Goal: Task Accomplishment & Management: Use online tool/utility

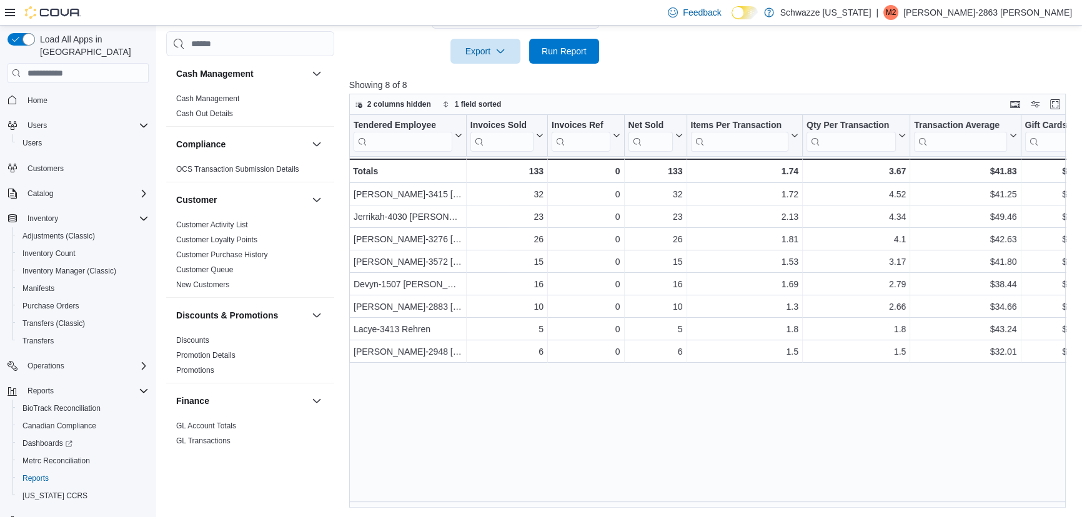
scroll to position [871, 0]
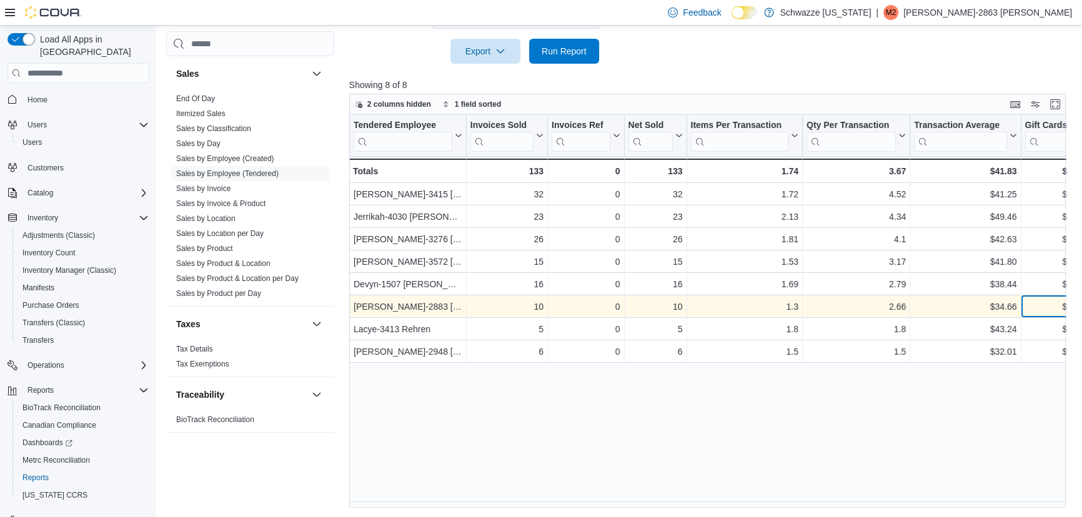
click at [1071, 296] on div "$0.00 - Gift Card Sales, column 8, row 6" at bounding box center [1054, 307] width 67 height 22
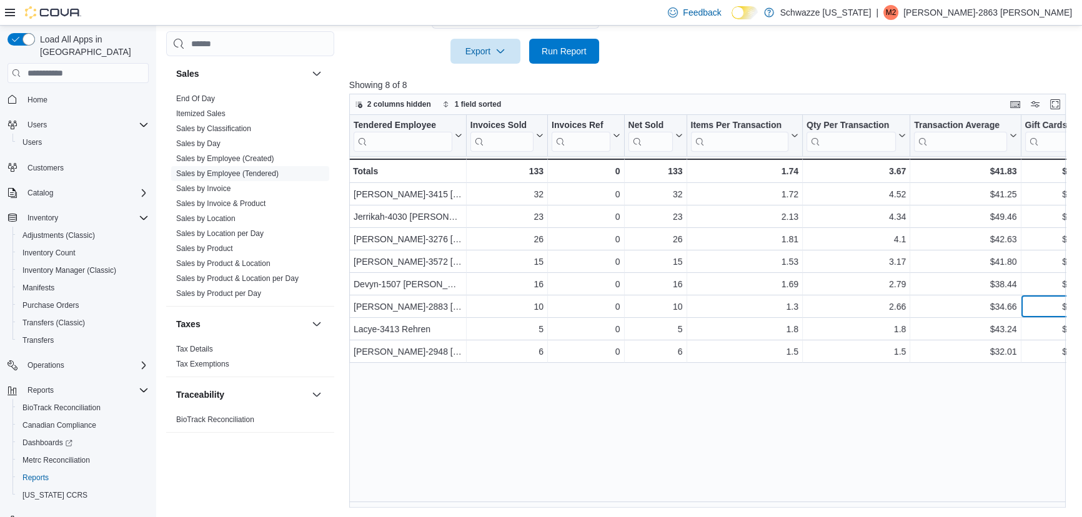
click at [1071, 297] on div "$0.00 - Gift Card Sales, column 8, row 6" at bounding box center [1054, 307] width 67 height 22
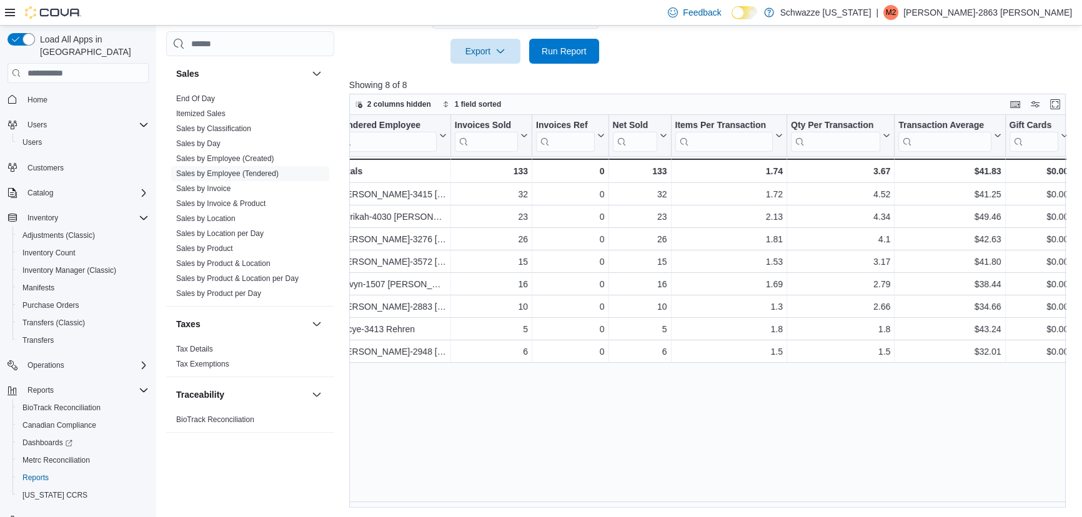
drag, startPoint x: 1071, startPoint y: 299, endPoint x: 1074, endPoint y: 309, distance: 10.3
click at [1073, 307] on div "2 columns hidden 1 field sorted Tendered Employee Click to view column header a…" at bounding box center [711, 301] width 724 height 414
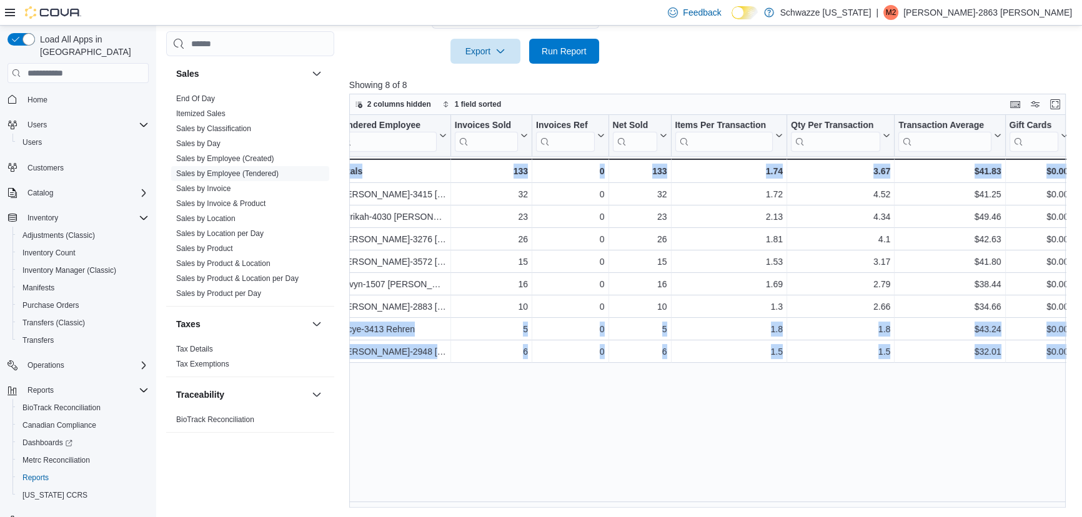
click at [805, 398] on div "Tendered Employee Click to view column header actions Invoices Sold Click to vi…" at bounding box center [711, 311] width 724 height 393
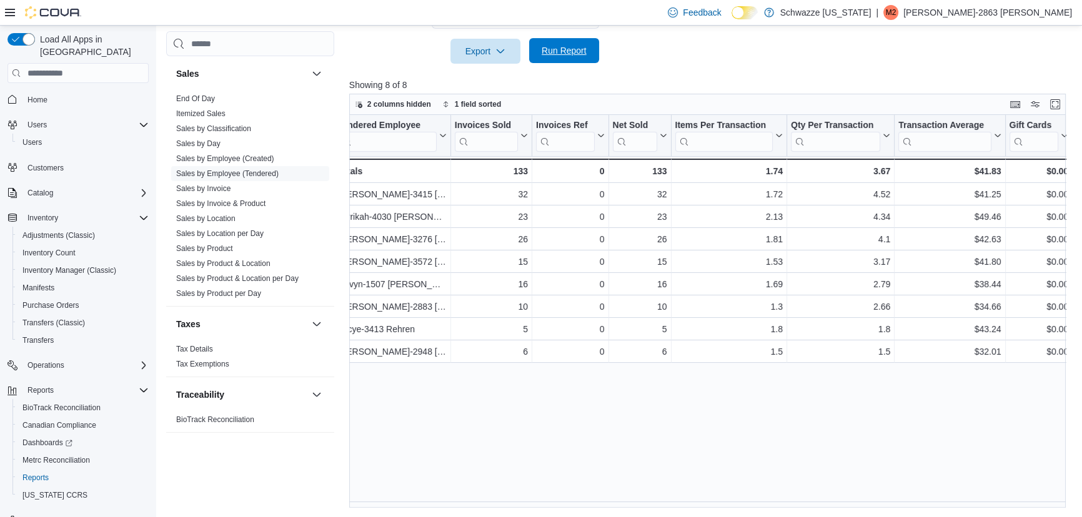
click at [577, 51] on span "Run Report" at bounding box center [564, 50] width 45 height 12
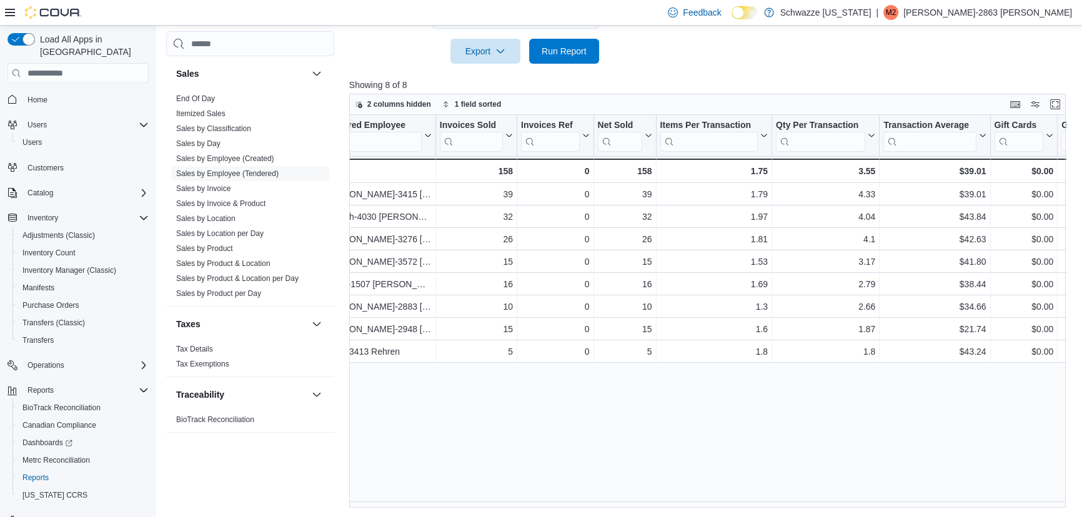
scroll to position [0, 0]
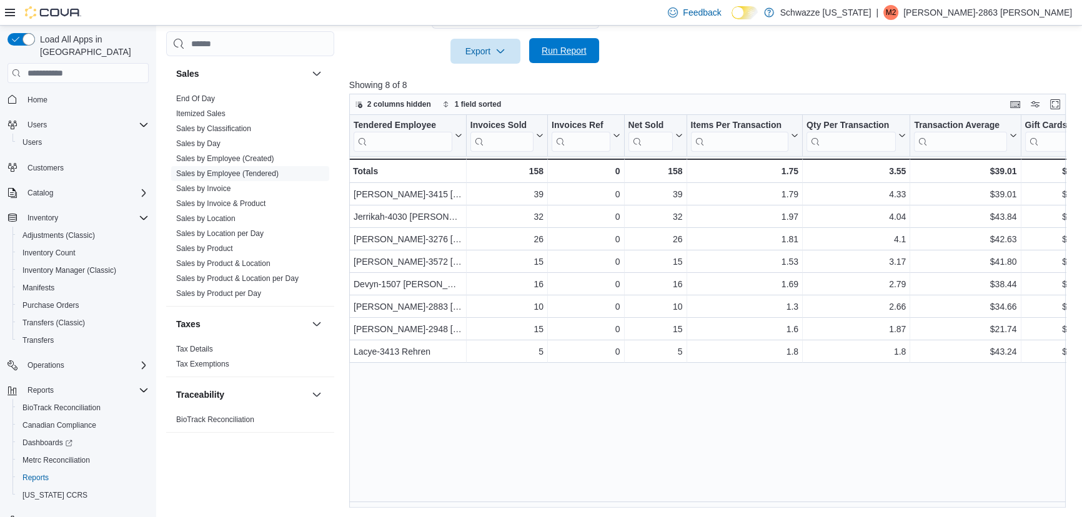
click at [570, 49] on span "Run Report" at bounding box center [564, 50] width 45 height 12
click at [723, 403] on div "Tendered Employee Click to view column header actions Invoices Sold Click to vi…" at bounding box center [711, 311] width 724 height 393
click at [570, 56] on span "Run Report" at bounding box center [564, 50] width 55 height 25
click at [564, 49] on span "Run Report" at bounding box center [564, 50] width 45 height 12
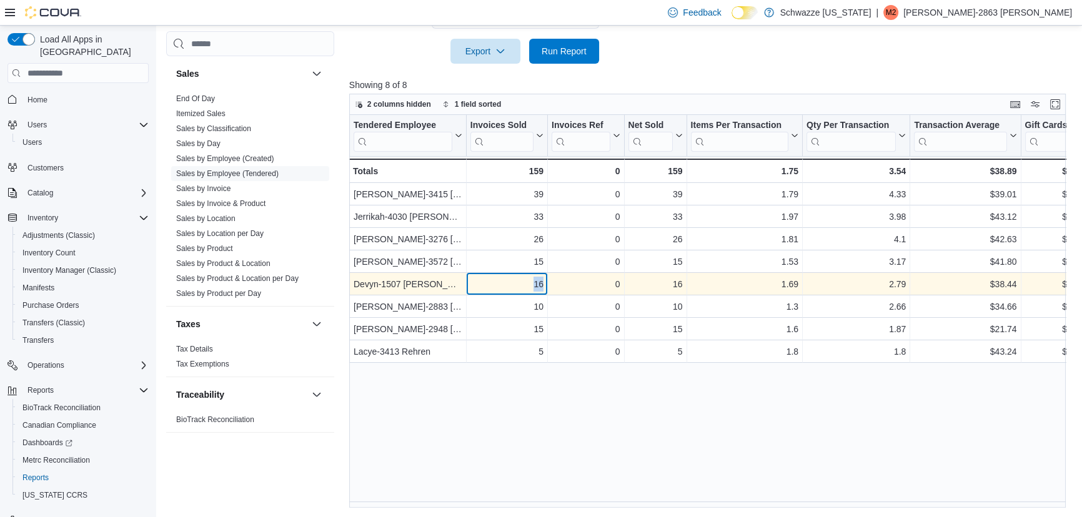
drag, startPoint x: 535, startPoint y: 284, endPoint x: 556, endPoint y: 287, distance: 21.5
click at [556, 287] on div "Devyn-1507 [PERSON_NAME] - Tendered Employee, column 1, row 5 16 - Invoices Sol…" at bounding box center [990, 285] width 1283 height 22
click at [560, 287] on div "0" at bounding box center [586, 284] width 68 height 15
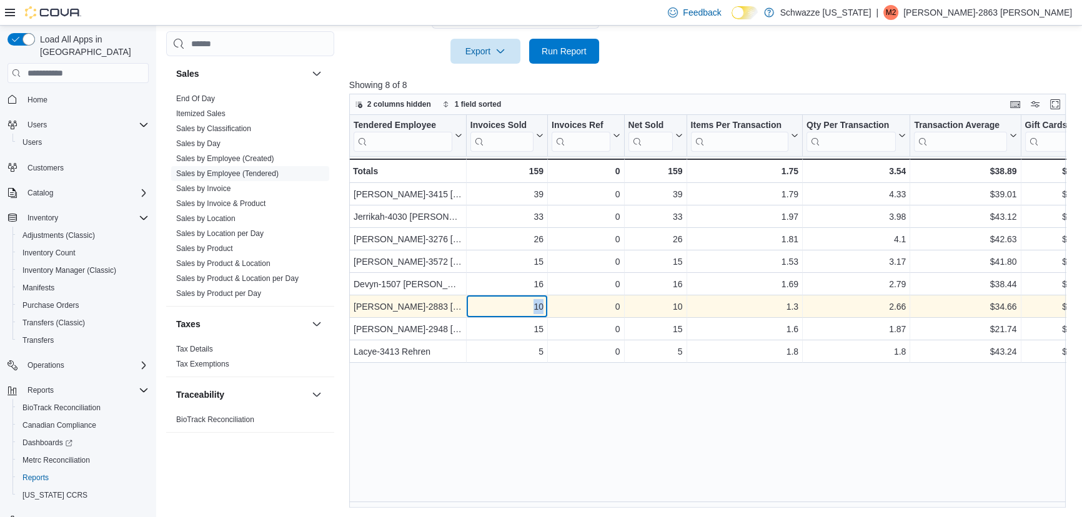
drag, startPoint x: 535, startPoint y: 305, endPoint x: 555, endPoint y: 305, distance: 20.6
click at [555, 305] on div "[PERSON_NAME]-2883 Kruhalski - Tendered Employee, column 1, row 6 10 - Invoices…" at bounding box center [990, 307] width 1283 height 22
click at [559, 305] on div "0" at bounding box center [586, 307] width 68 height 15
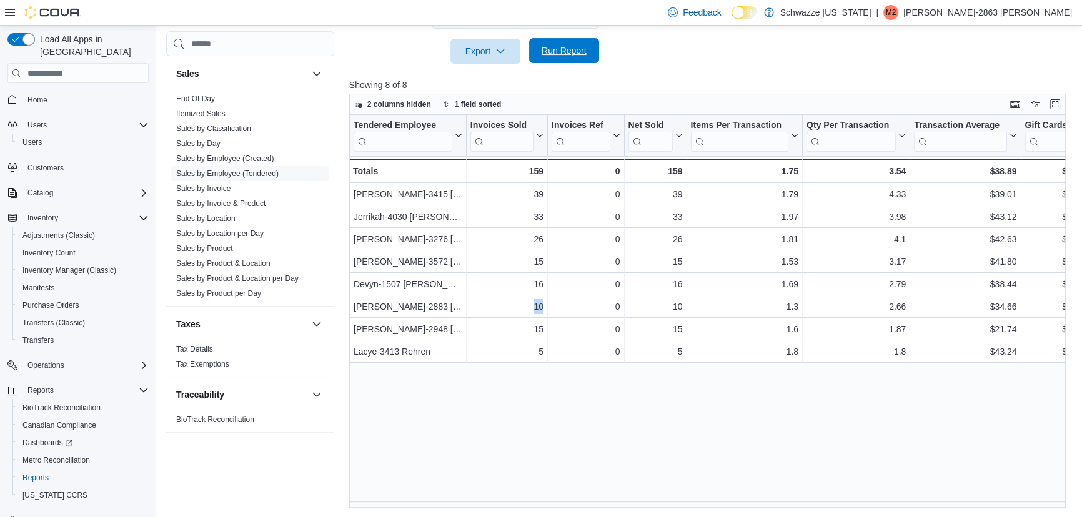
click at [574, 39] on span "Run Report" at bounding box center [564, 50] width 55 height 25
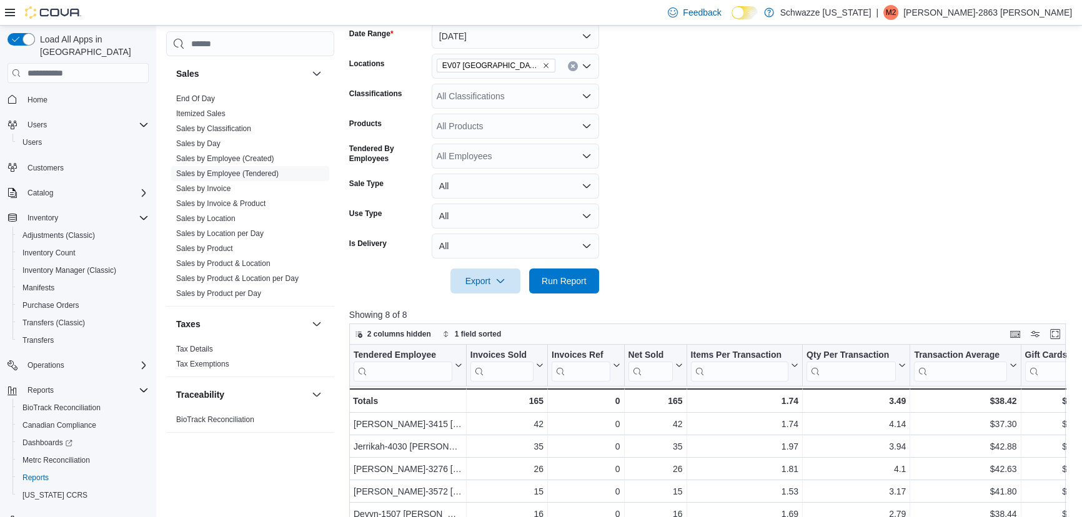
scroll to position [56, 0]
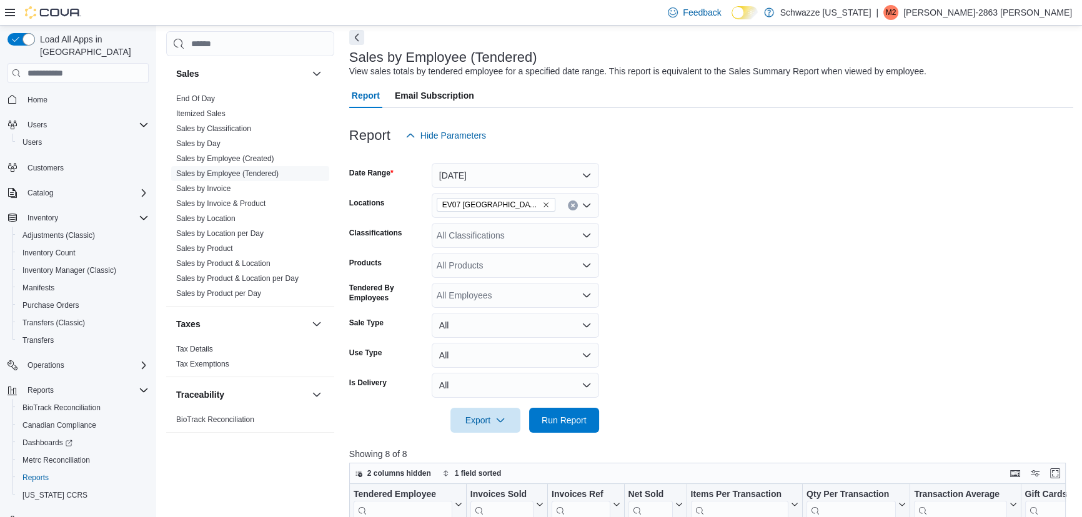
click at [647, 295] on form "Date Range [DATE] Locations EV07 [GEOGRAPHIC_DATA] Classifications All Classifi…" at bounding box center [711, 290] width 724 height 285
click at [673, 315] on form "Date Range [DATE] Locations EV07 [GEOGRAPHIC_DATA] Classifications All Classifi…" at bounding box center [711, 290] width 724 height 285
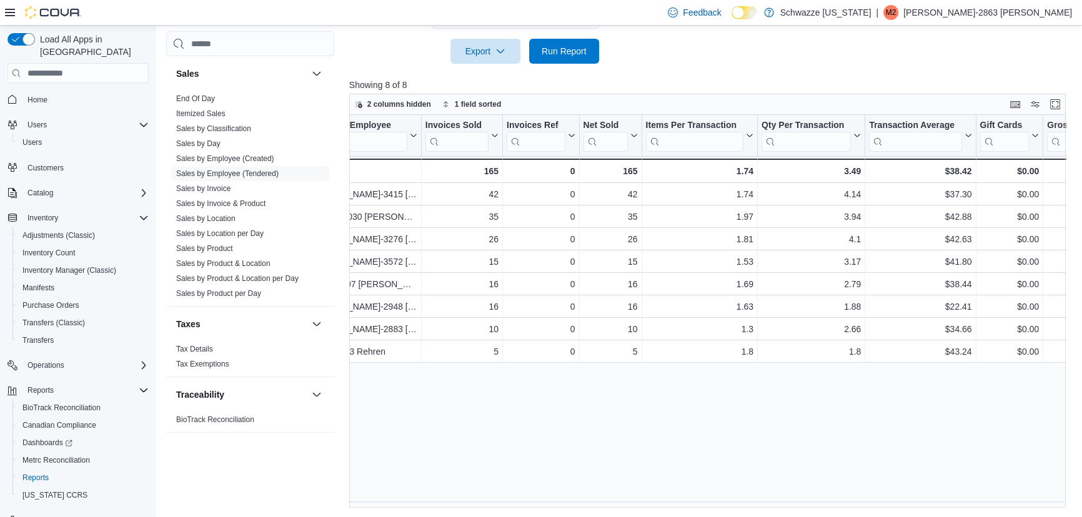
scroll to position [0, 71]
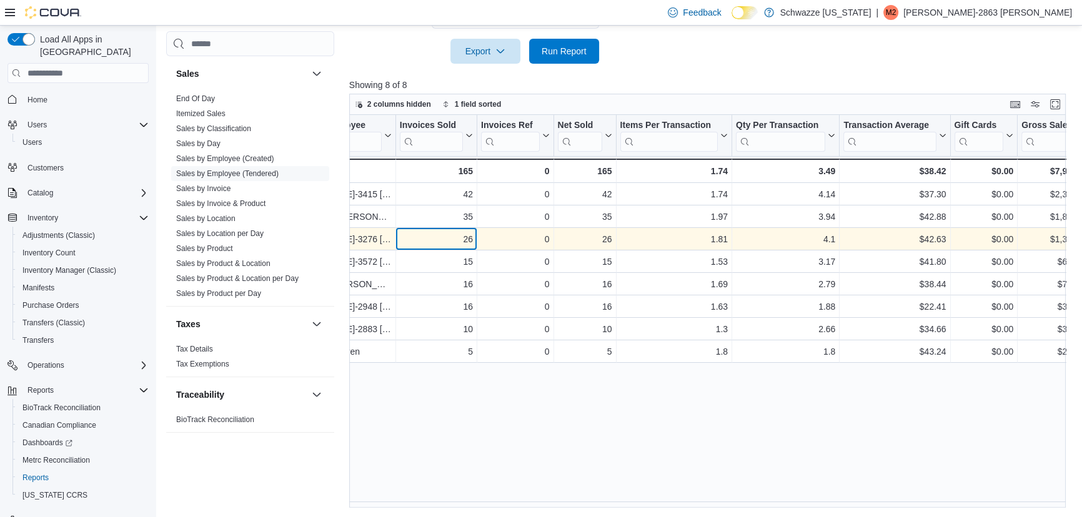
click at [451, 237] on div "26" at bounding box center [436, 239] width 73 height 15
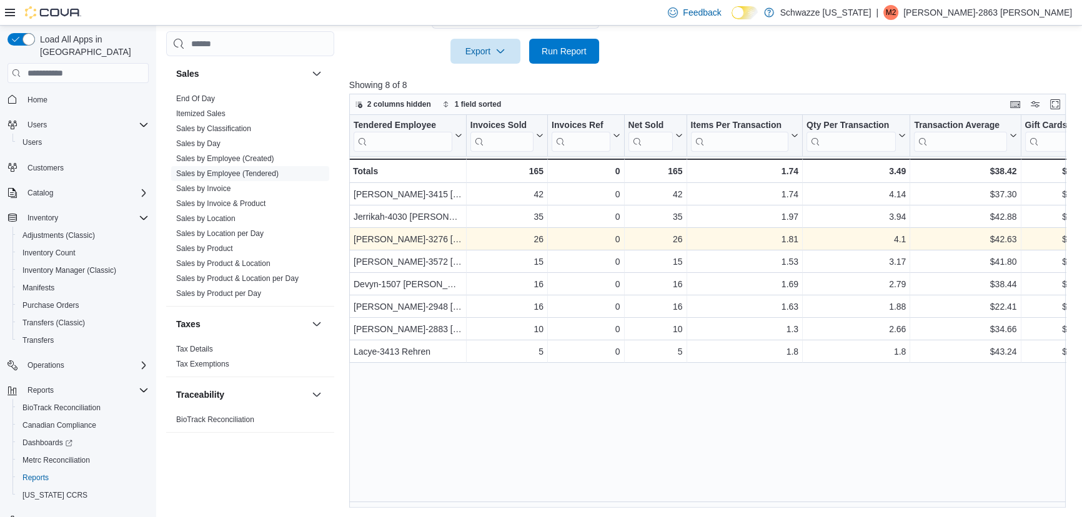
scroll to position [0, 91]
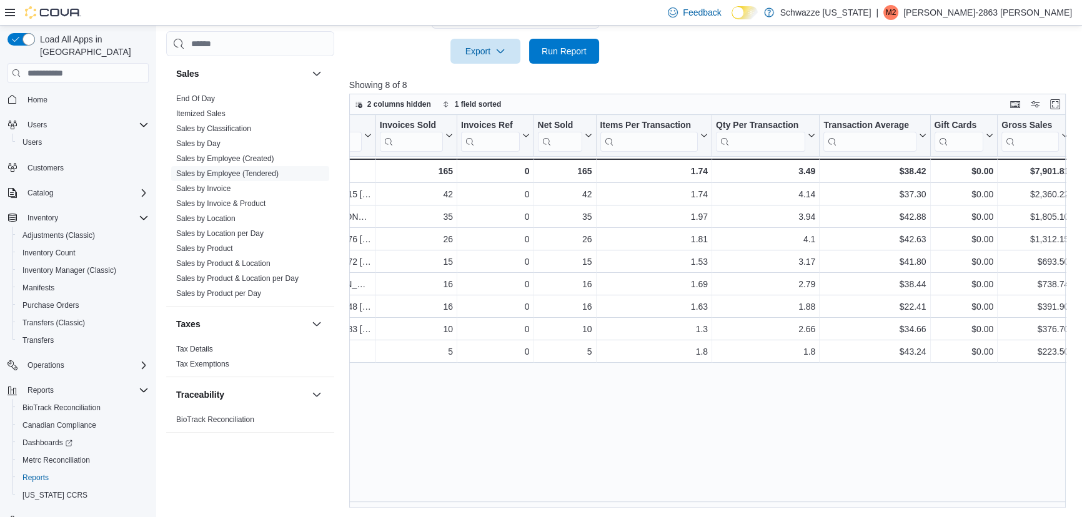
click at [550, 447] on div "Tendered Employee Click to view column header actions Invoices Sold Click to vi…" at bounding box center [711, 311] width 724 height 393
click at [681, 76] on div at bounding box center [711, 71] width 724 height 15
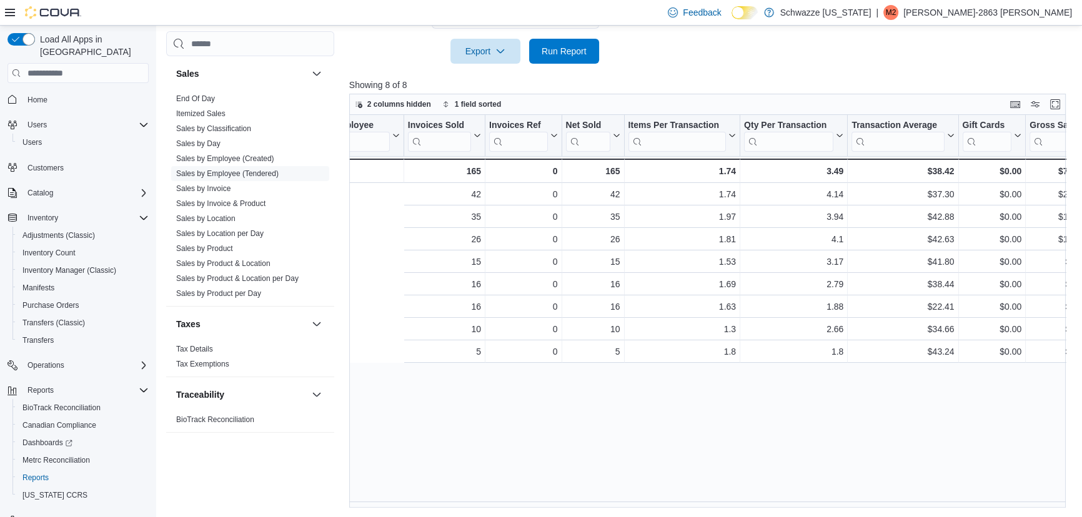
scroll to position [0, 0]
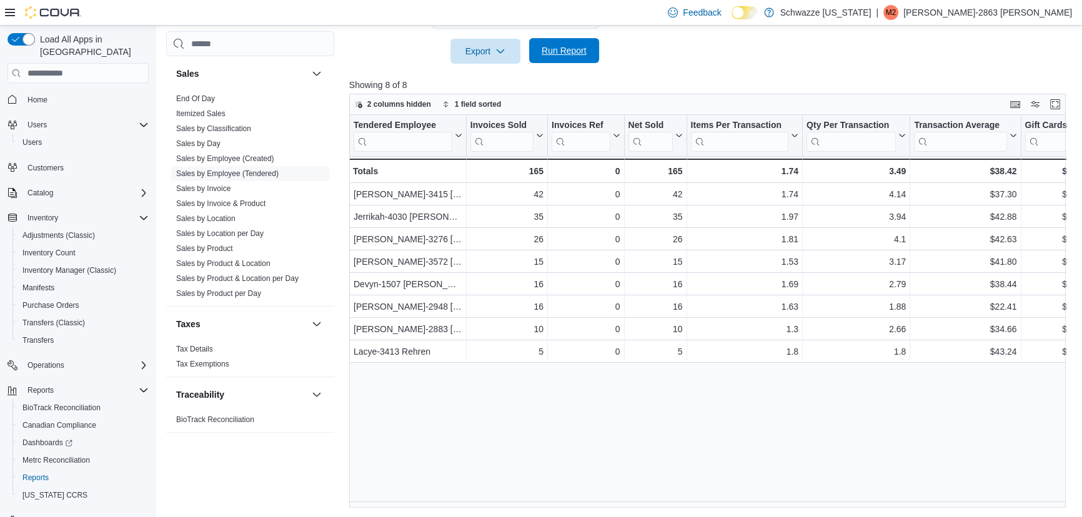
click at [572, 51] on span "Run Report" at bounding box center [564, 50] width 45 height 12
click at [500, 394] on div "Tendered Employee Click to view column header actions Invoices Sold Click to vi…" at bounding box center [711, 311] width 724 height 393
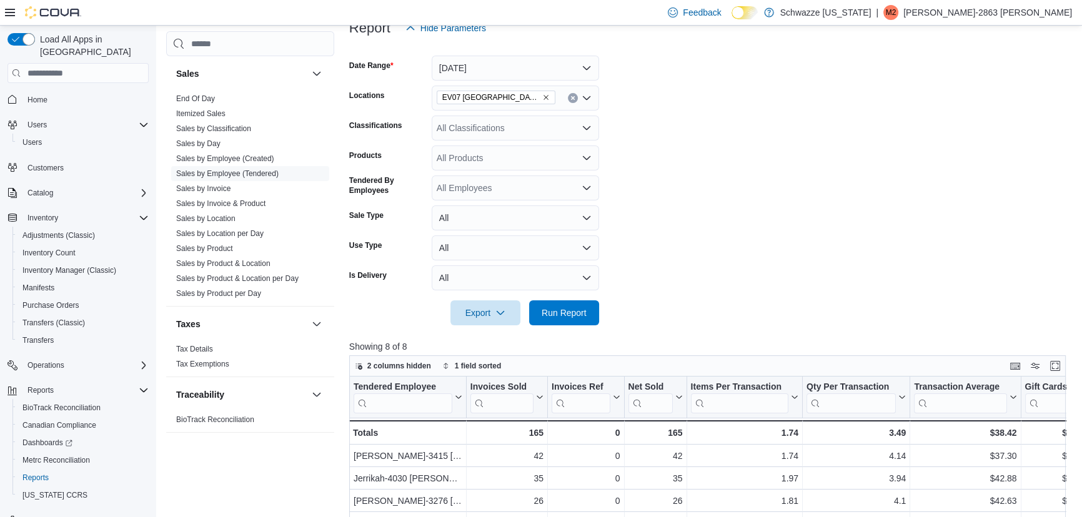
scroll to position [156, 0]
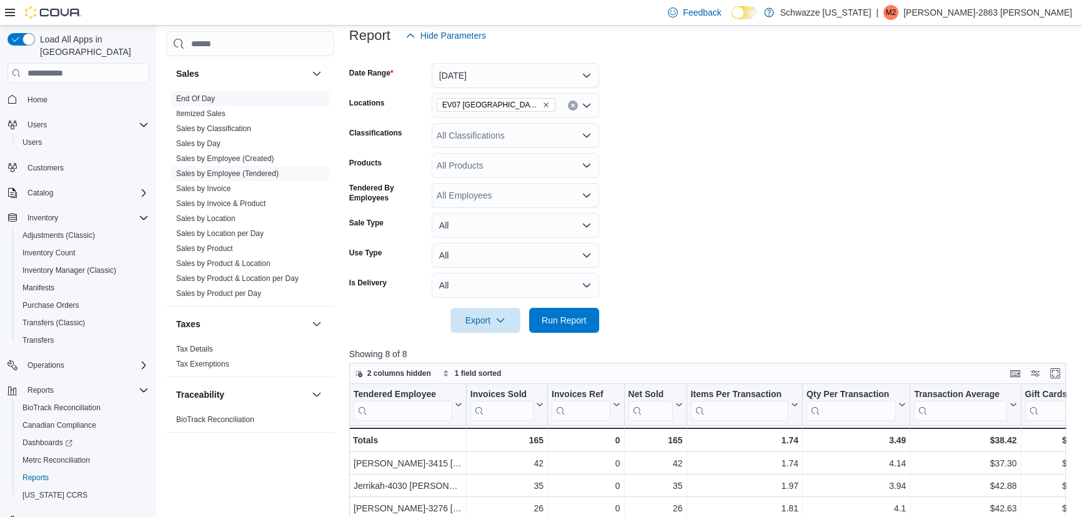
click at [202, 95] on link "End Of Day" at bounding box center [195, 98] width 39 height 9
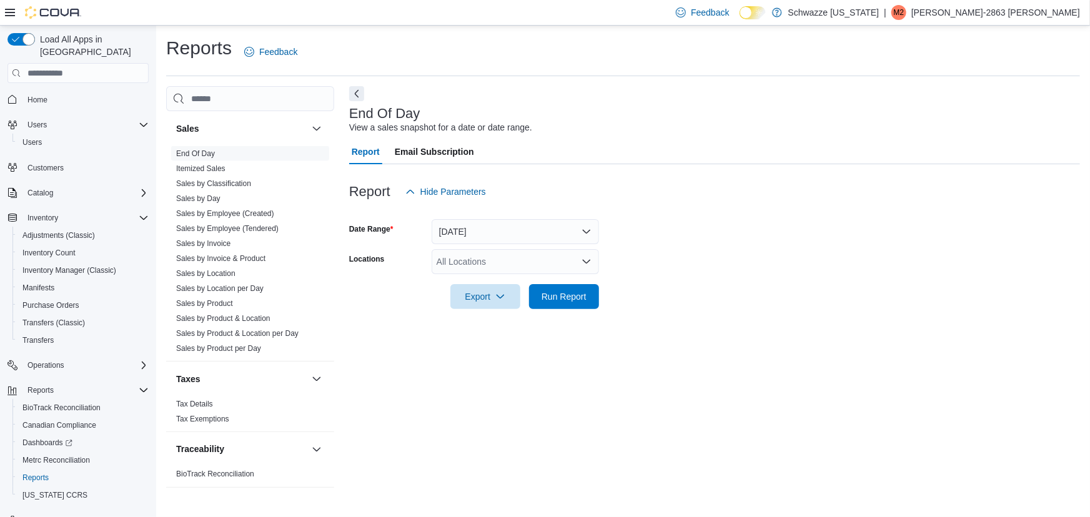
click at [447, 262] on div "All Locations" at bounding box center [515, 261] width 167 height 25
